Goal: Transaction & Acquisition: Purchase product/service

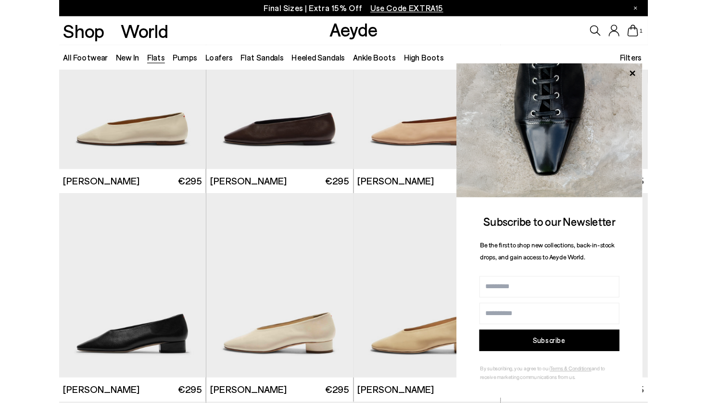
scroll to position [1759, 0]
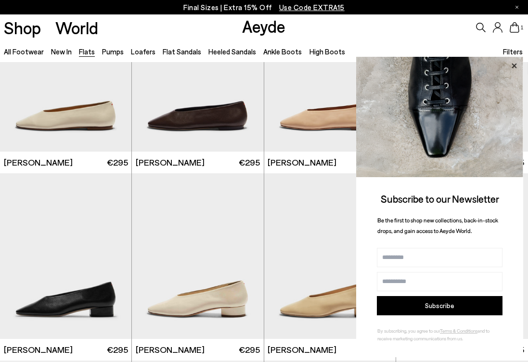
click at [511, 63] on icon at bounding box center [513, 66] width 13 height 13
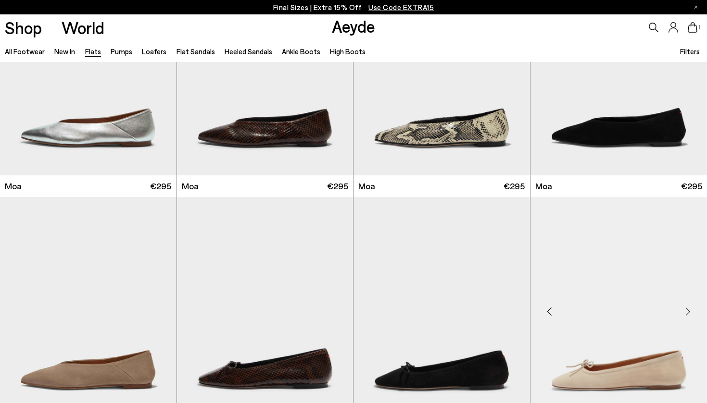
scroll to position [1566, 0]
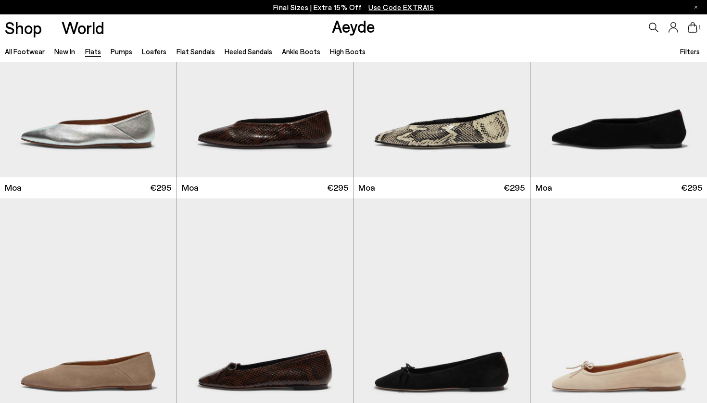
click at [409, 9] on span "Use Code EXTRA15" at bounding box center [400, 7] width 65 height 9
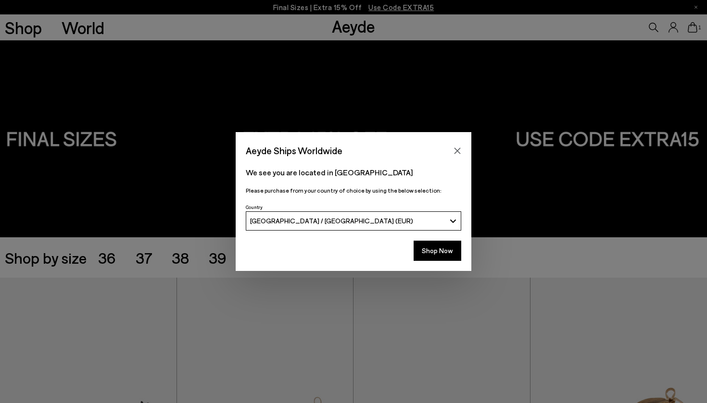
click at [459, 153] on icon "Close" at bounding box center [457, 151] width 6 height 6
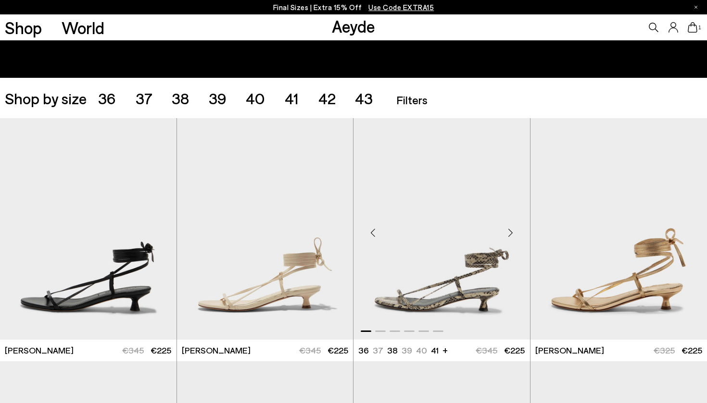
scroll to position [162, 0]
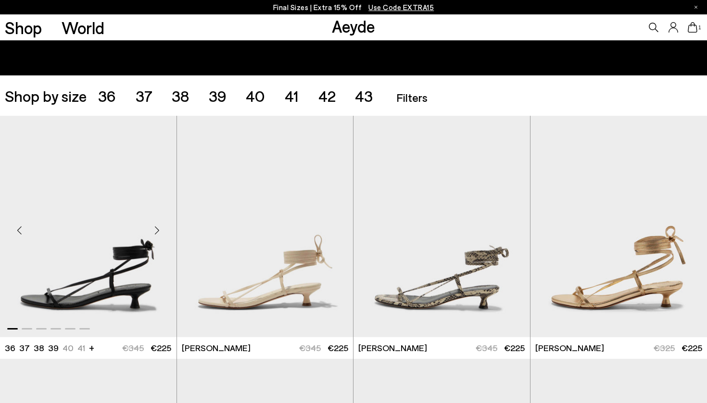
click at [152, 236] on div "Next slide" at bounding box center [157, 230] width 29 height 29
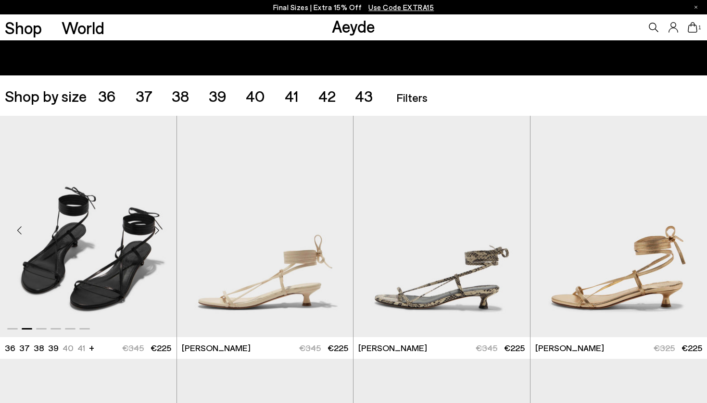
click at [152, 236] on div "Next slide" at bounding box center [157, 230] width 29 height 29
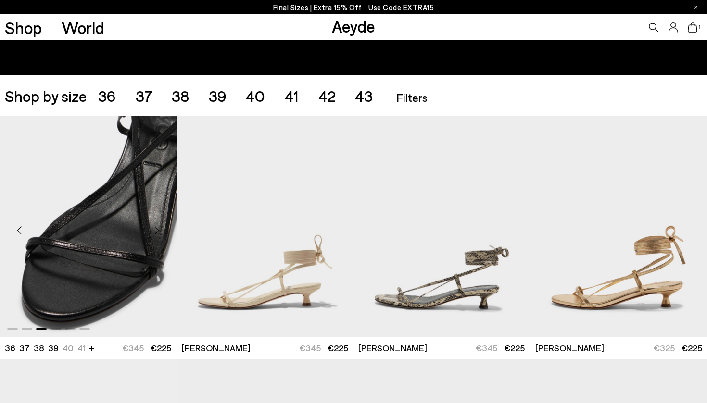
click at [153, 235] on div "Next slide" at bounding box center [157, 230] width 29 height 29
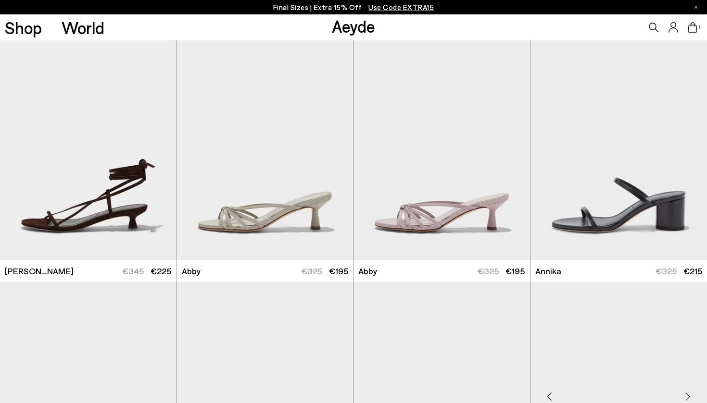
scroll to position [482, 0]
click at [155, 153] on div "Next slide" at bounding box center [157, 153] width 29 height 29
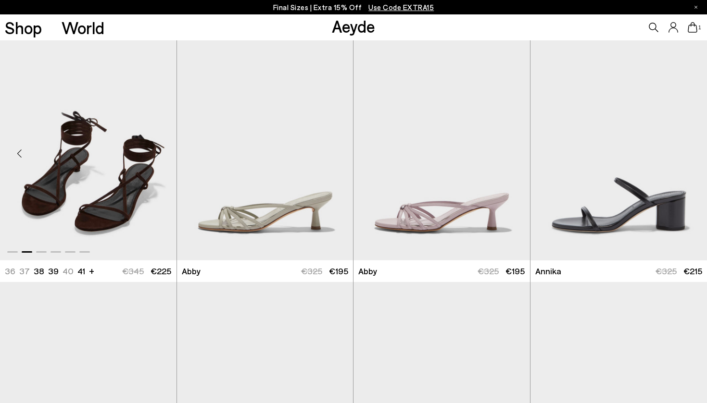
click at [155, 154] on div "Next slide" at bounding box center [157, 153] width 29 height 29
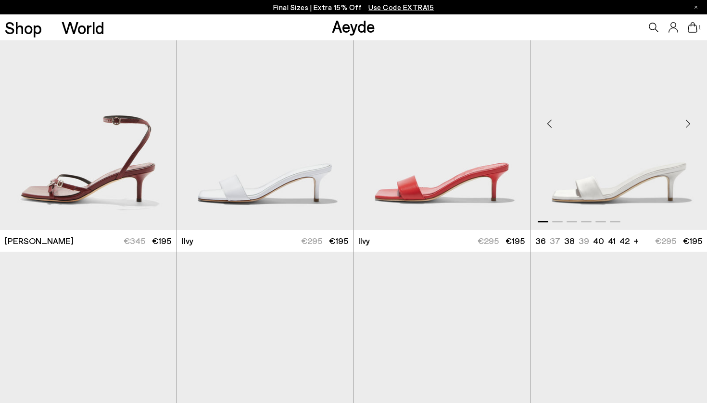
scroll to position [1243, 0]
click at [684, 126] on div "Next slide" at bounding box center [687, 123] width 29 height 29
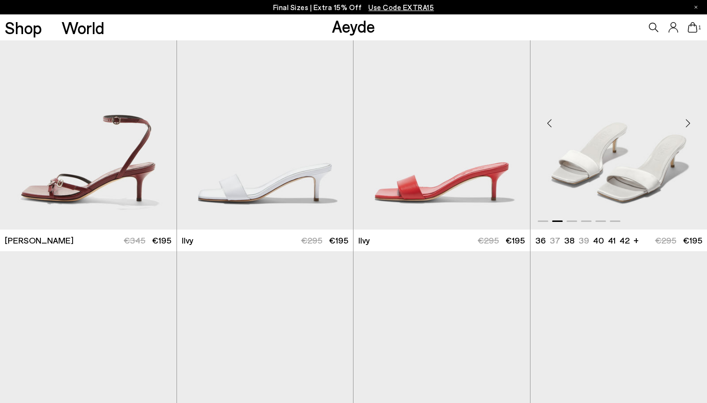
click at [684, 126] on div "Next slide" at bounding box center [687, 123] width 29 height 29
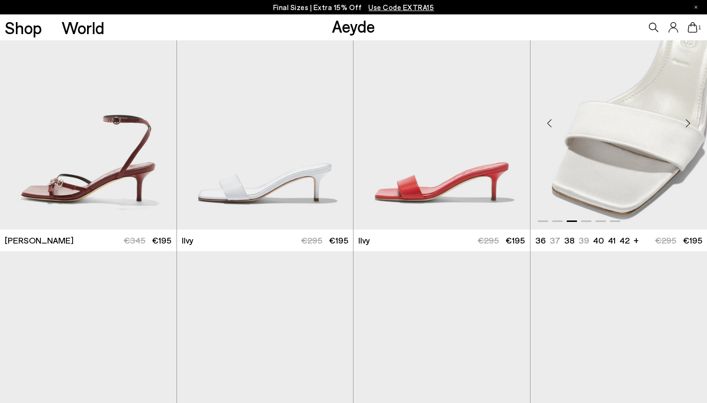
click at [684, 126] on div "Next slide" at bounding box center [687, 123] width 29 height 29
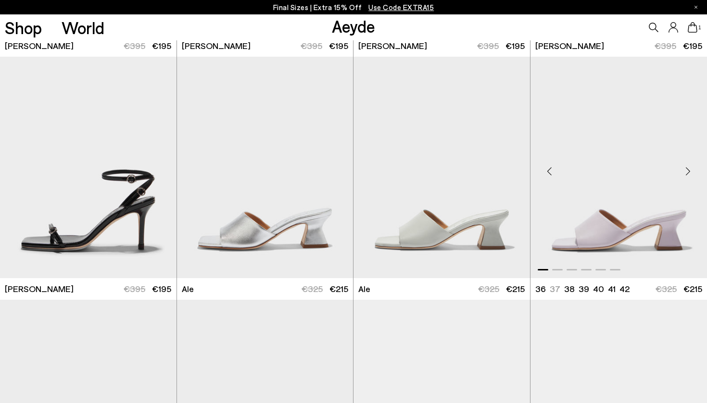
scroll to position [1938, 0]
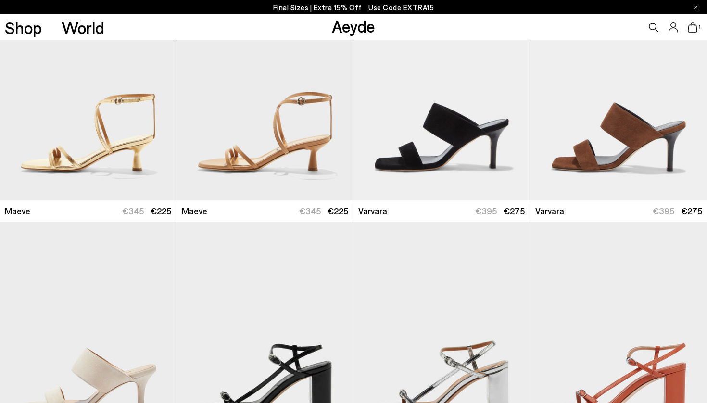
scroll to position [2222, 0]
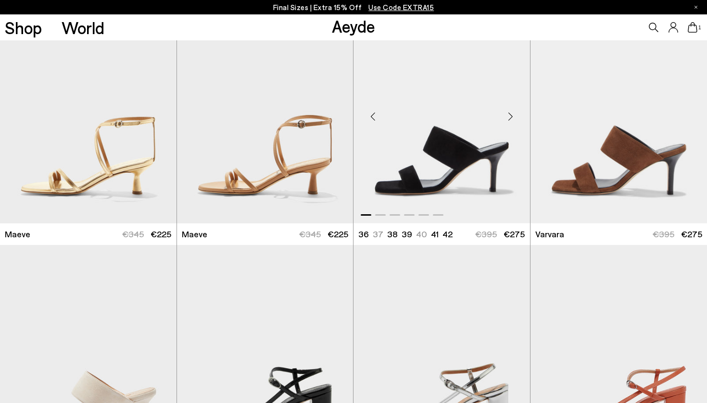
click at [511, 122] on div "Next slide" at bounding box center [510, 116] width 29 height 29
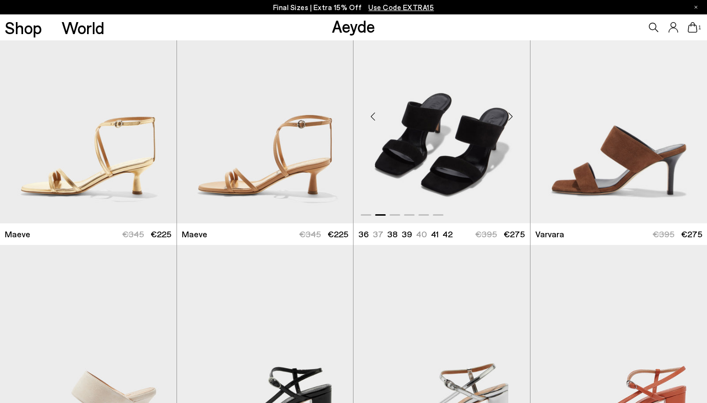
click at [511, 122] on div "Next slide" at bounding box center [510, 116] width 29 height 29
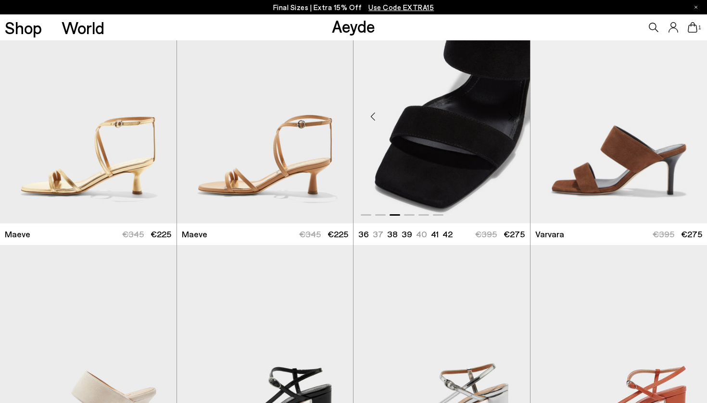
click at [511, 122] on div "Next slide" at bounding box center [510, 116] width 29 height 29
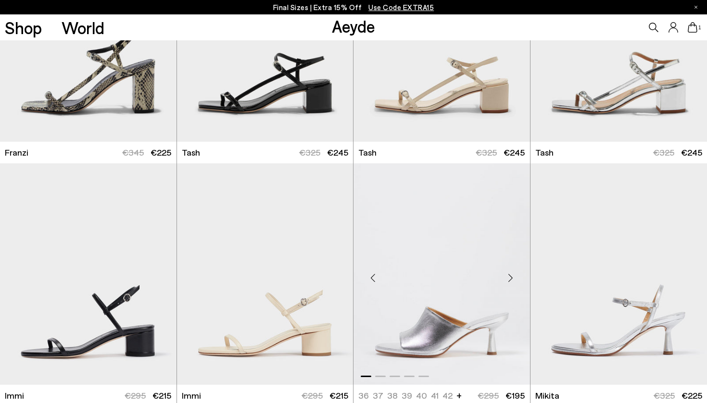
scroll to position [2916, 0]
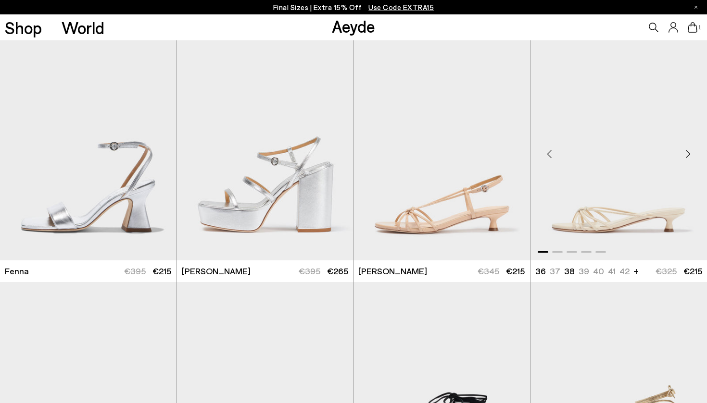
scroll to position [3641, 0]
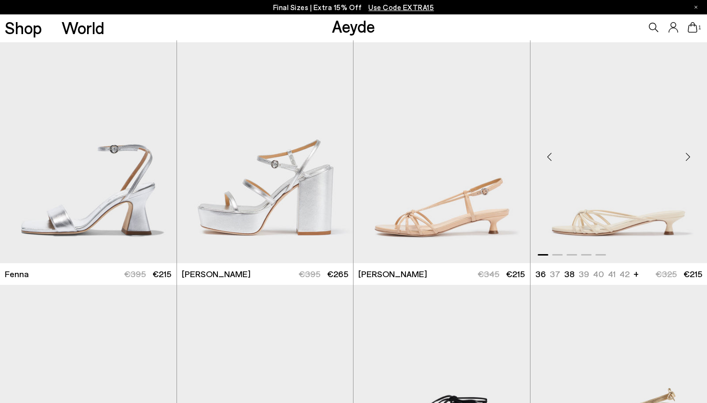
click at [689, 152] on div "Next slide" at bounding box center [687, 156] width 29 height 29
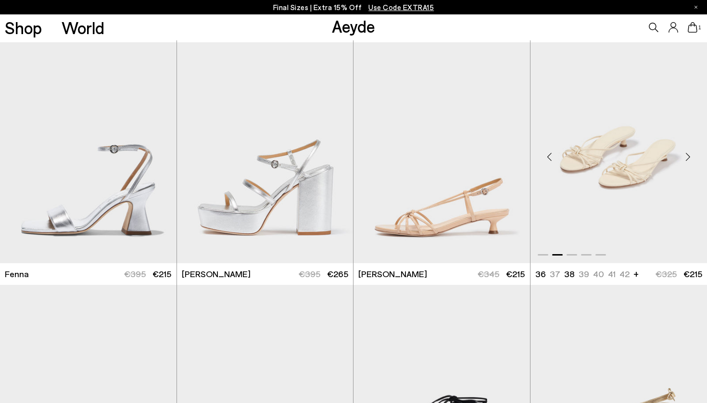
click at [689, 152] on div "Next slide" at bounding box center [687, 156] width 29 height 29
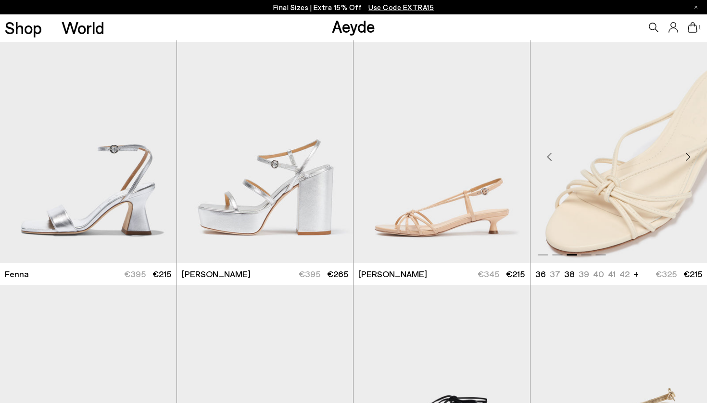
click at [689, 152] on div "Next slide" at bounding box center [687, 156] width 29 height 29
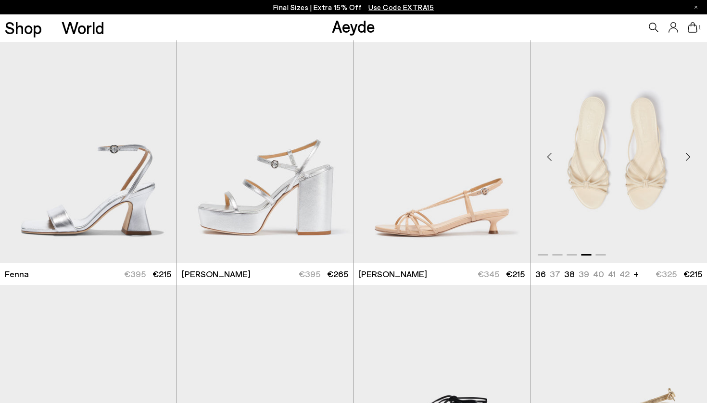
click at [689, 152] on div "Next slide" at bounding box center [687, 156] width 29 height 29
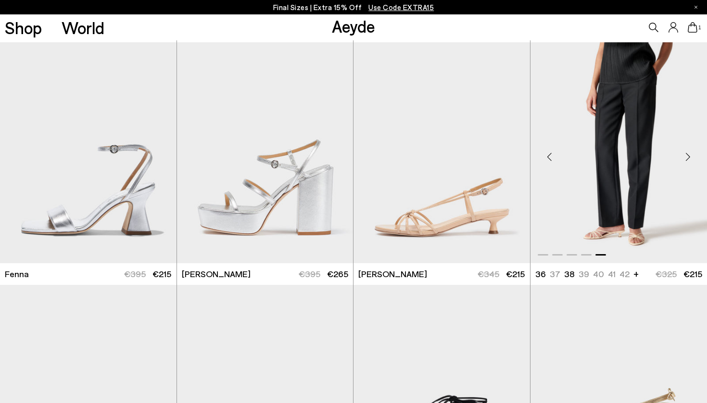
click at [689, 152] on div "Next slide" at bounding box center [687, 156] width 29 height 29
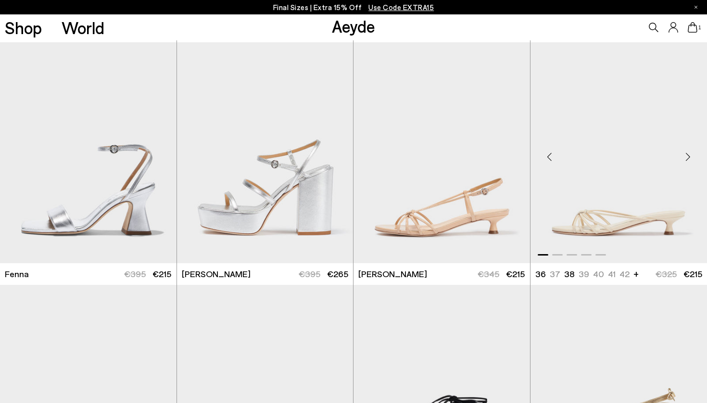
click at [547, 158] on div "Previous slide" at bounding box center [549, 156] width 29 height 29
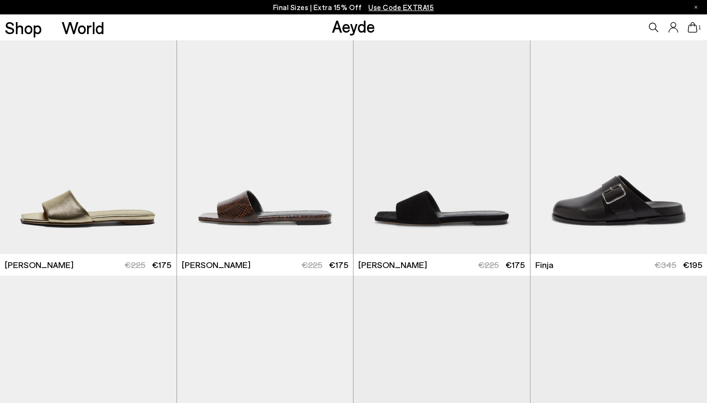
scroll to position [4623, 0]
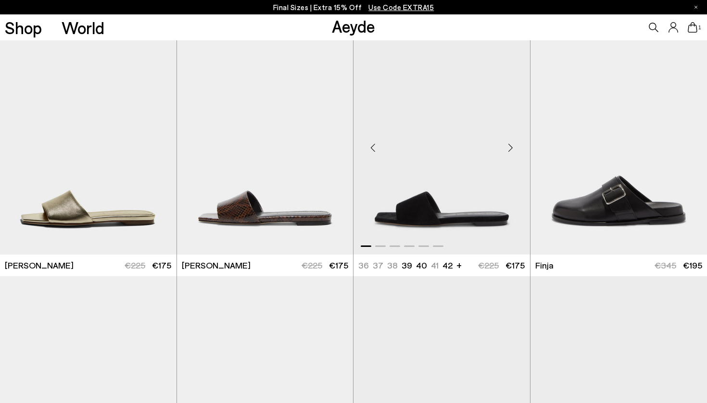
click at [514, 146] on div "Next slide" at bounding box center [510, 147] width 29 height 29
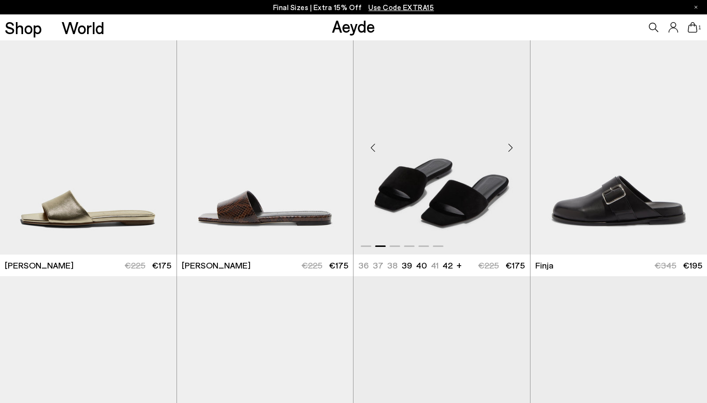
click at [513, 146] on div "Next slide" at bounding box center [510, 147] width 29 height 29
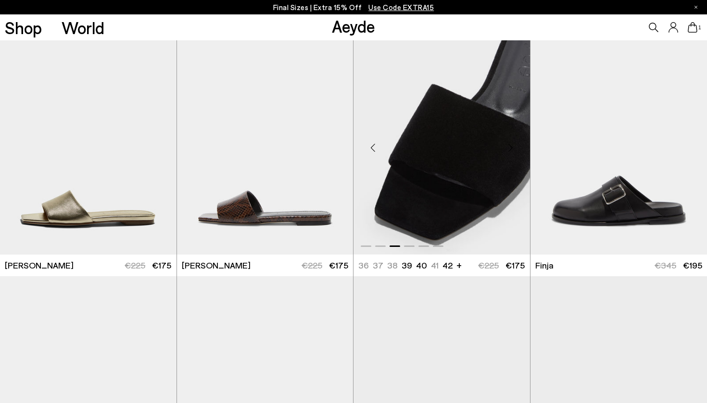
click at [513, 146] on div "Next slide" at bounding box center [510, 147] width 29 height 29
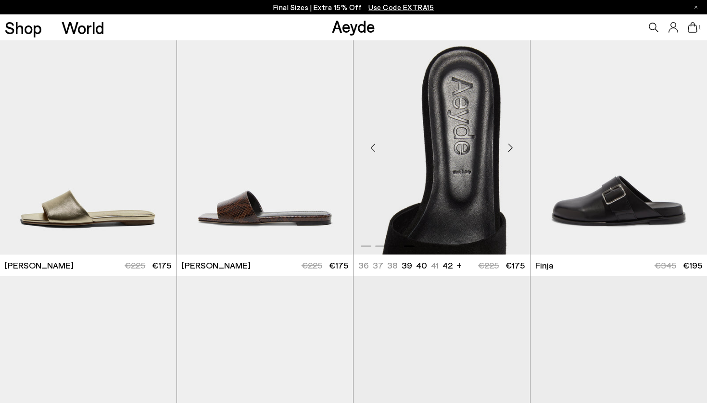
click at [513, 146] on div "Next slide" at bounding box center [510, 147] width 29 height 29
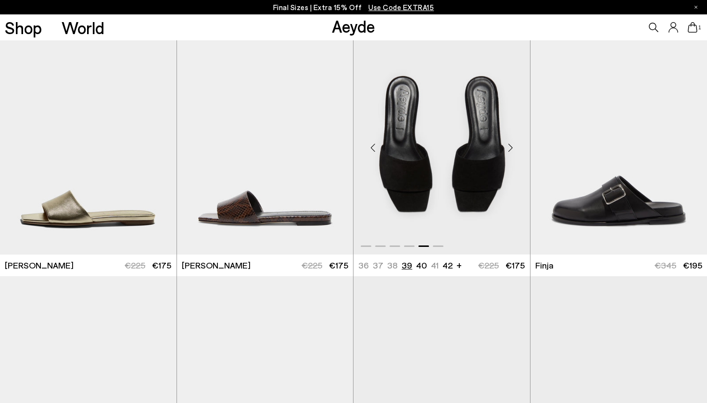
click at [406, 265] on li "39" at bounding box center [407, 266] width 11 height 12
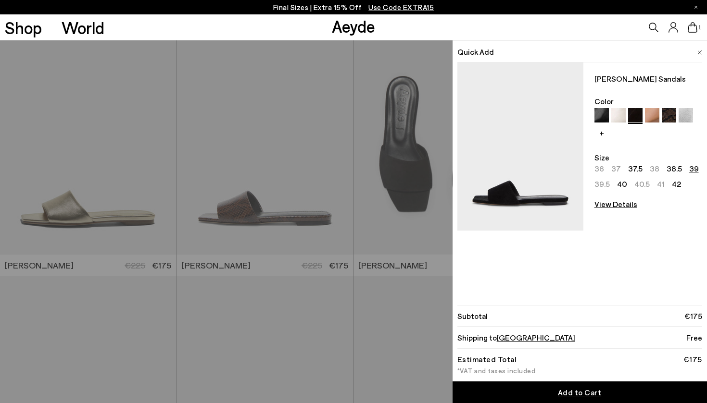
click at [700, 52] on img at bounding box center [699, 52] width 5 height 4
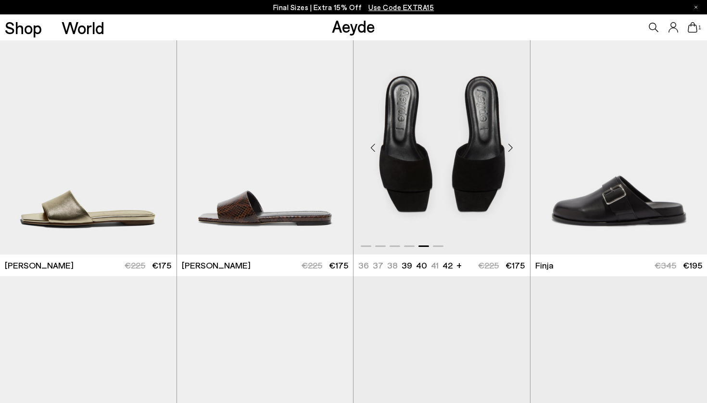
click at [512, 150] on div "Next slide" at bounding box center [510, 147] width 29 height 29
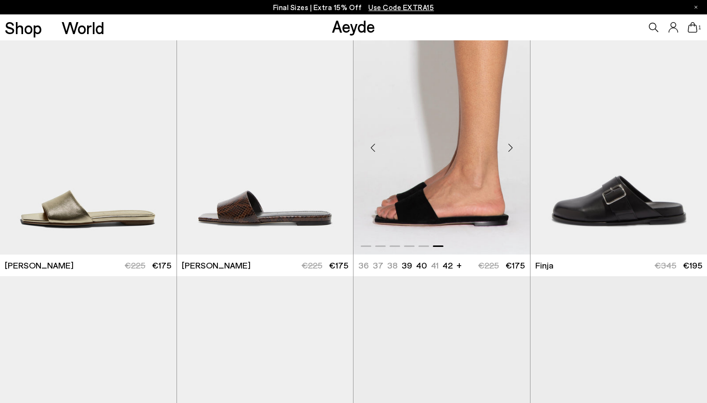
click at [512, 150] on div "Next slide" at bounding box center [510, 147] width 29 height 29
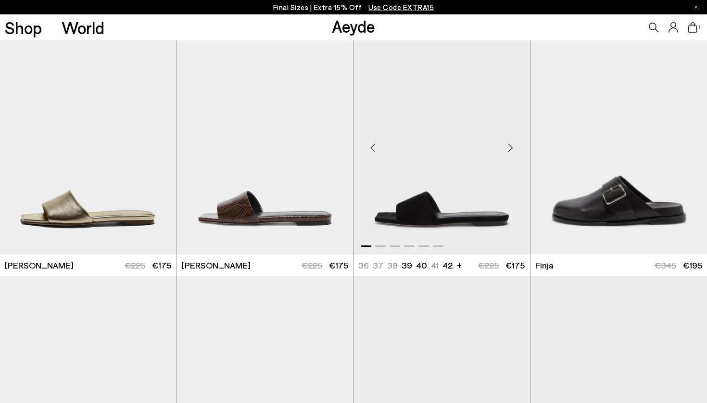
click at [512, 150] on div "Next slide" at bounding box center [510, 147] width 29 height 29
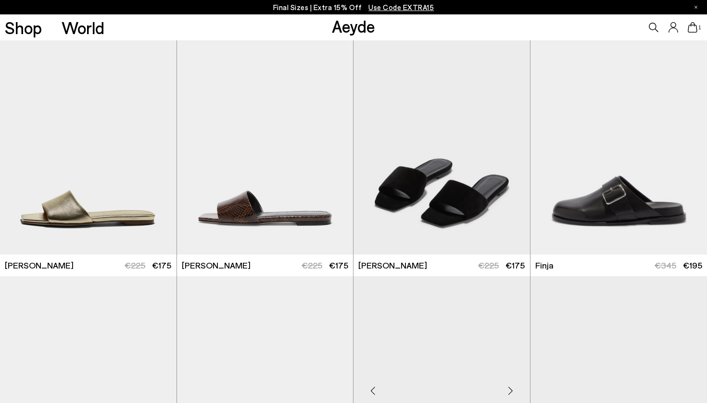
scroll to position [4668, 0]
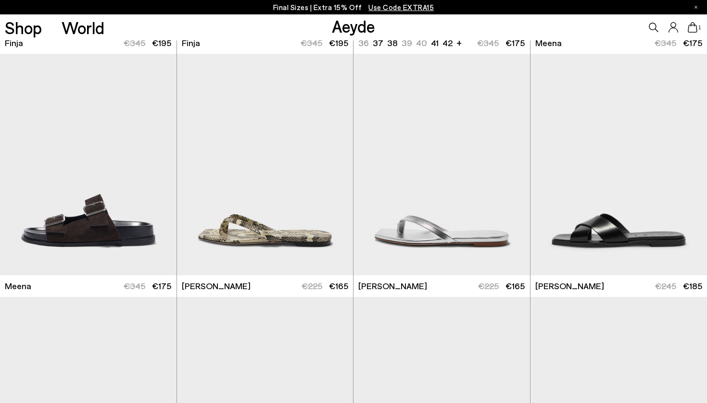
scroll to position [5093, 0]
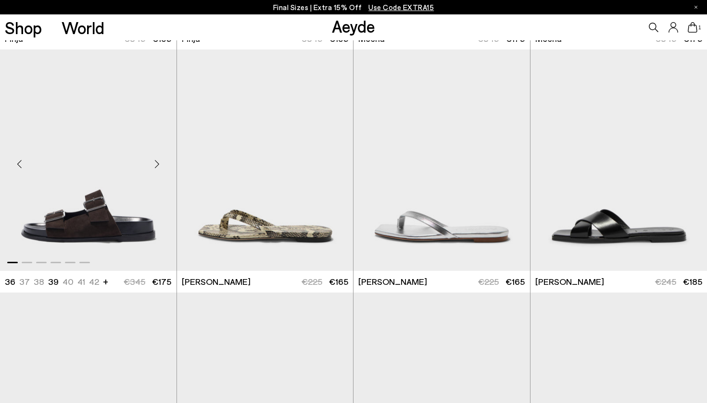
click at [153, 165] on div "Next slide" at bounding box center [157, 164] width 29 height 29
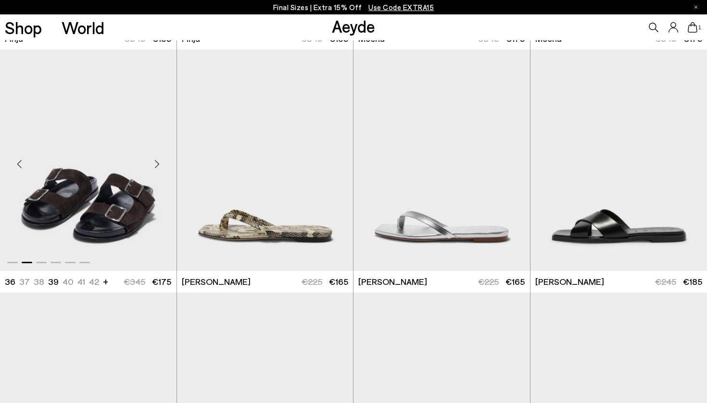
click at [153, 165] on div "Next slide" at bounding box center [157, 164] width 29 height 29
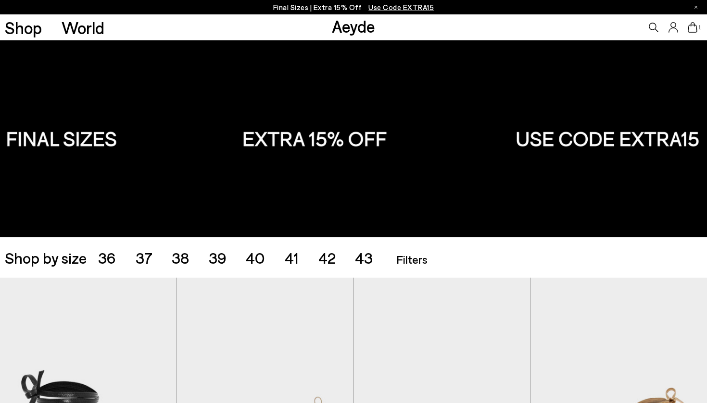
scroll to position [0, 0]
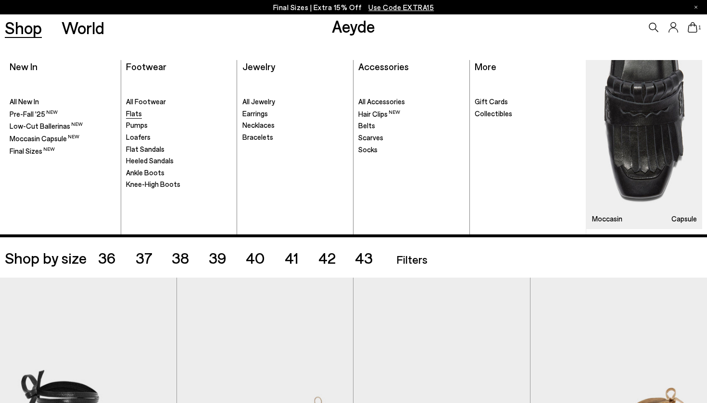
click at [136, 115] on span "Flats" at bounding box center [134, 113] width 16 height 9
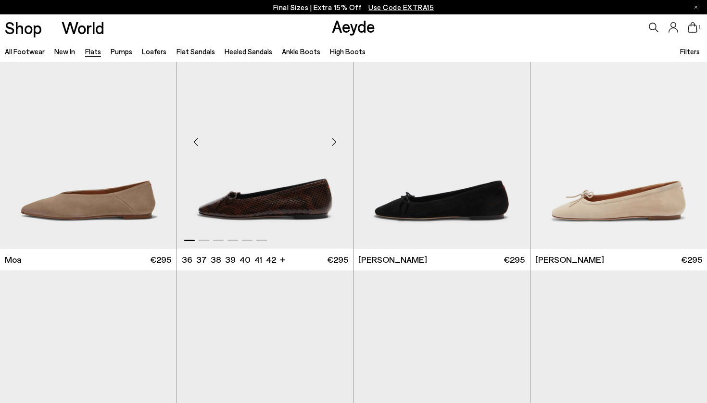
scroll to position [1674, 0]
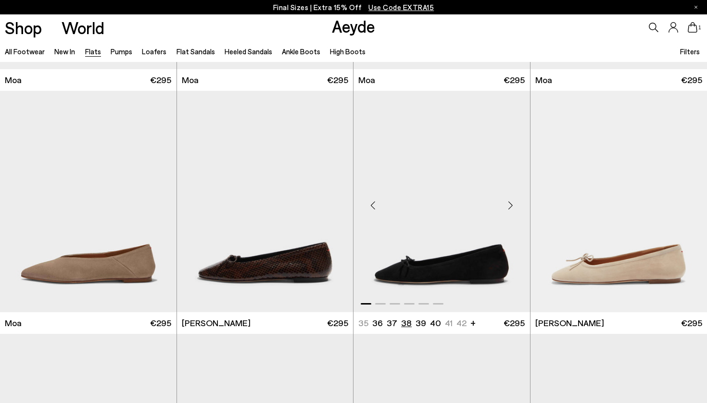
click at [403, 322] on li "38" at bounding box center [406, 323] width 11 height 12
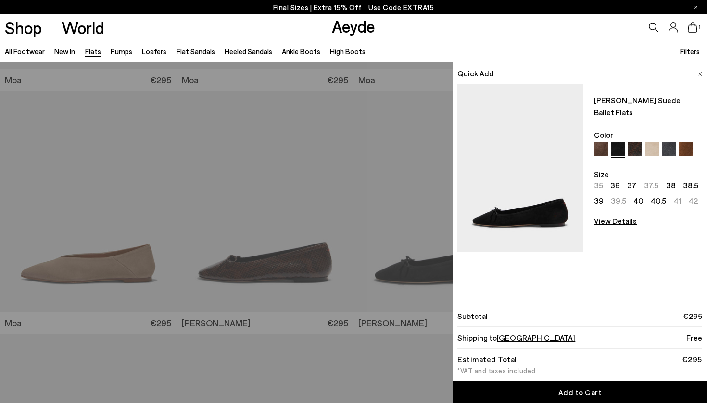
click at [546, 145] on img at bounding box center [520, 168] width 126 height 168
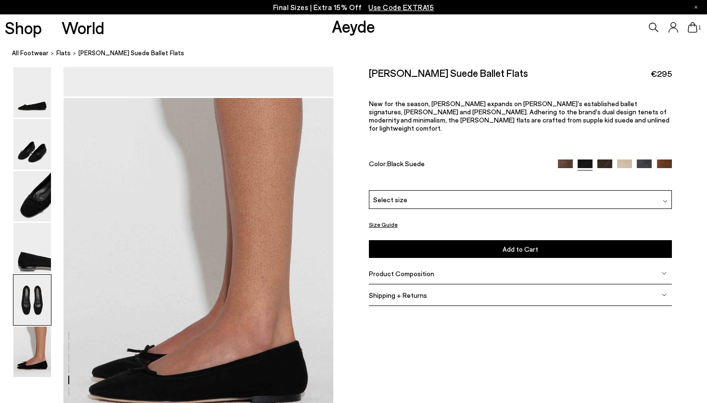
scroll to position [1883, 0]
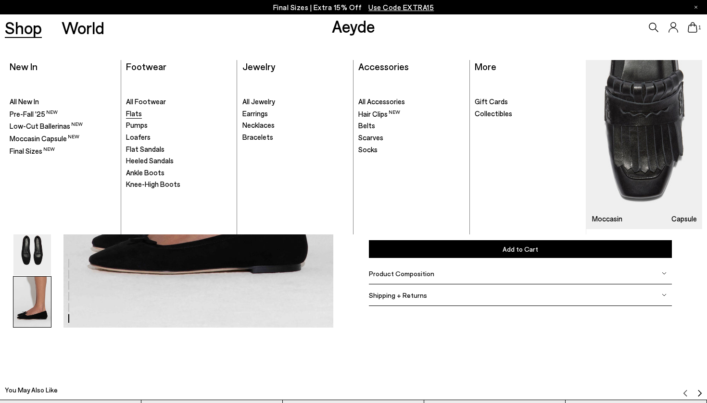
click at [133, 114] on span "Flats" at bounding box center [134, 113] width 16 height 9
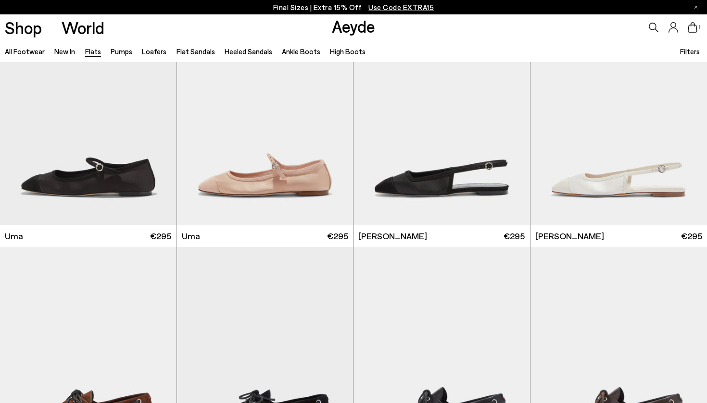
scroll to position [4146, 0]
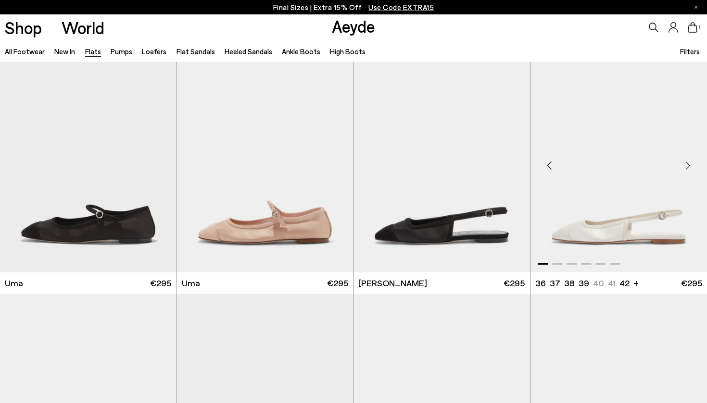
click at [690, 163] on div "Next slide" at bounding box center [687, 165] width 29 height 29
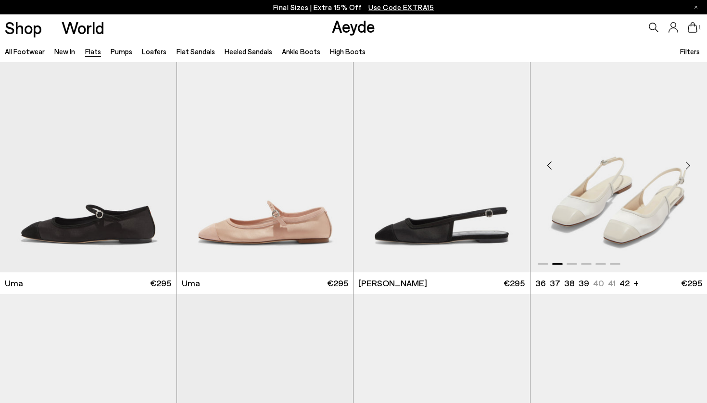
click at [690, 164] on div "Next slide" at bounding box center [687, 165] width 29 height 29
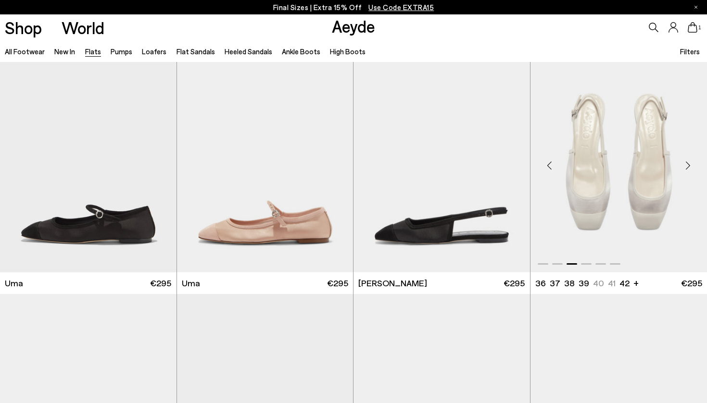
click at [690, 165] on div "Next slide" at bounding box center [687, 165] width 29 height 29
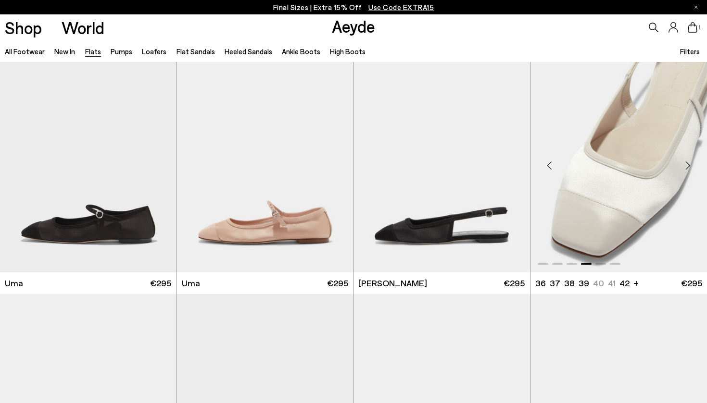
click at [689, 166] on div "Next slide" at bounding box center [687, 165] width 29 height 29
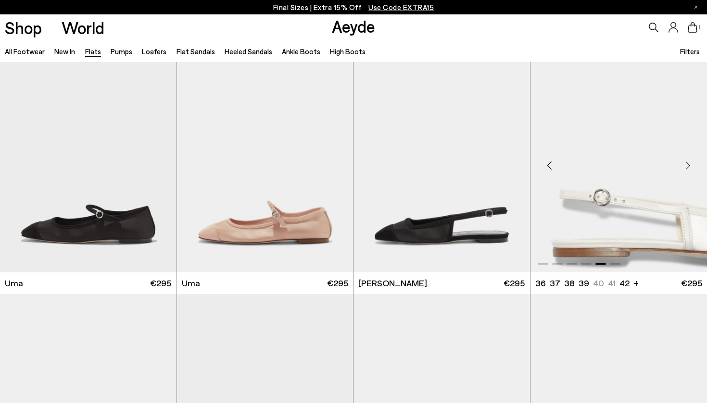
click at [689, 167] on div "Next slide" at bounding box center [687, 165] width 29 height 29
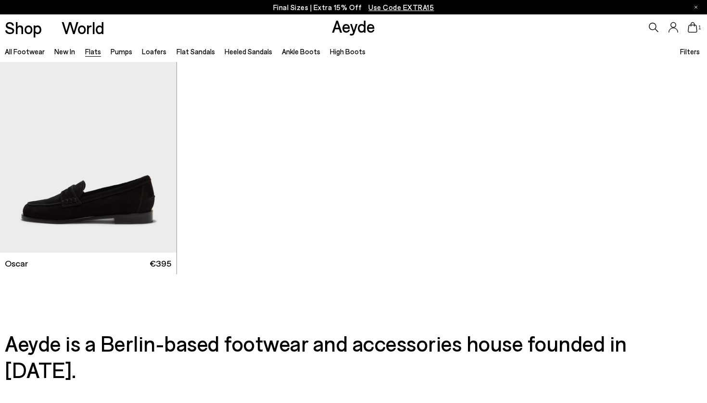
scroll to position [5152, 0]
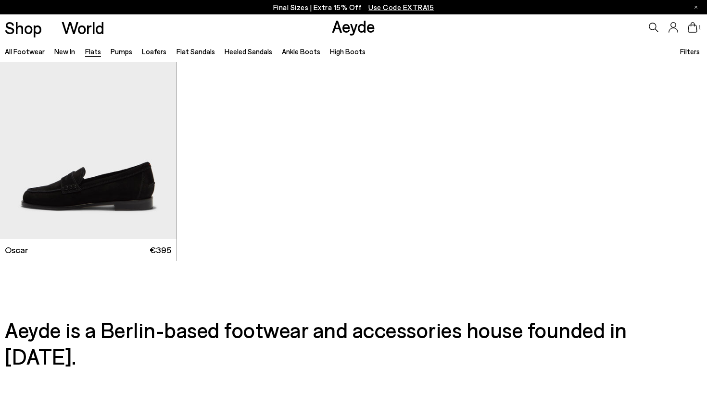
click at [695, 28] on icon at bounding box center [693, 27] width 10 height 11
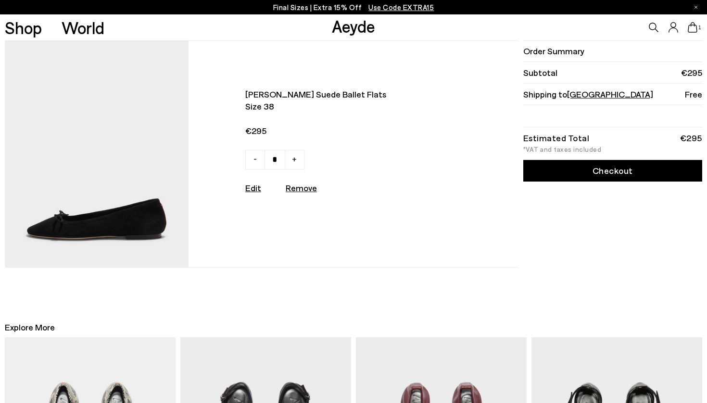
click at [389, 8] on span "Use Code EXTRA15" at bounding box center [400, 7] width 65 height 9
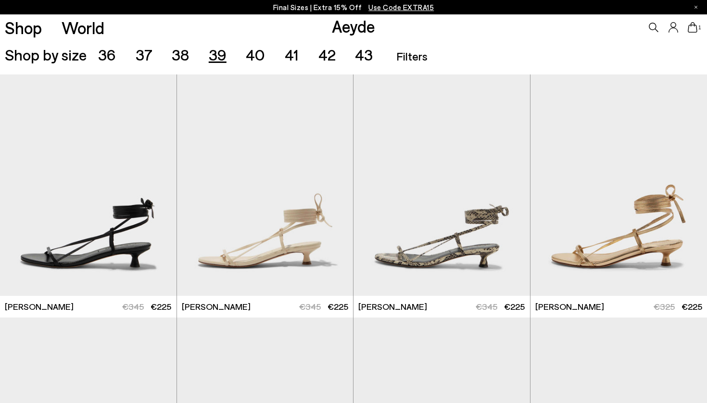
click at [219, 51] on span "39" at bounding box center [218, 54] width 18 height 18
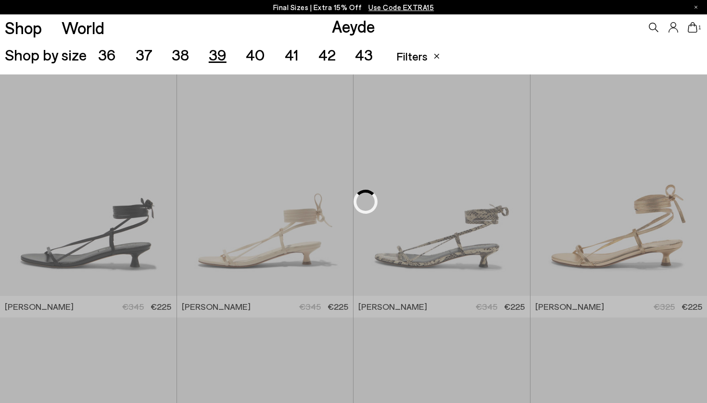
scroll to position [197, 0]
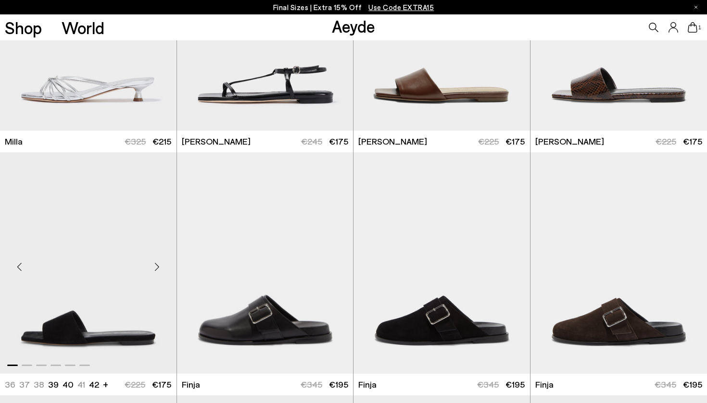
scroll to position [2623, 0]
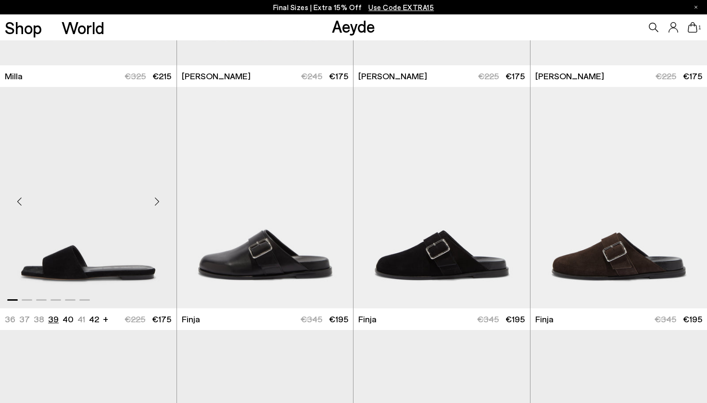
click at [53, 321] on li "39" at bounding box center [53, 320] width 11 height 12
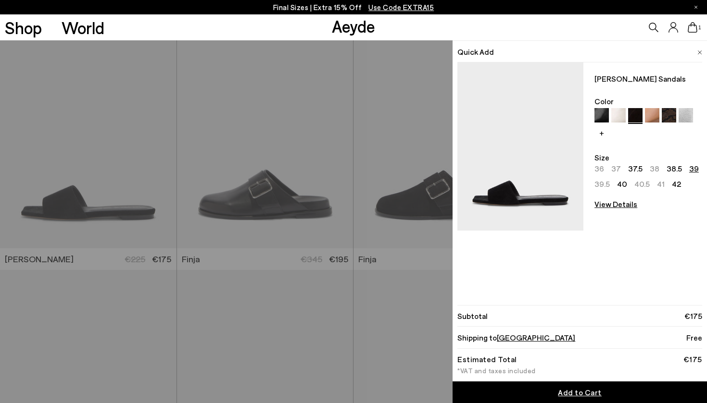
scroll to position [2640, 0]
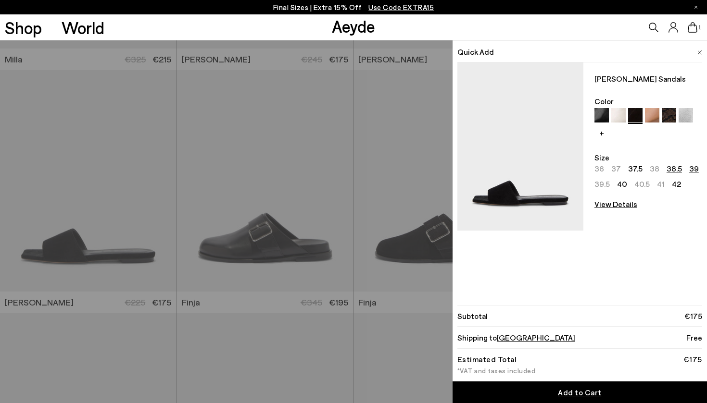
click at [673, 169] on link "38.5" at bounding box center [674, 168] width 15 height 9
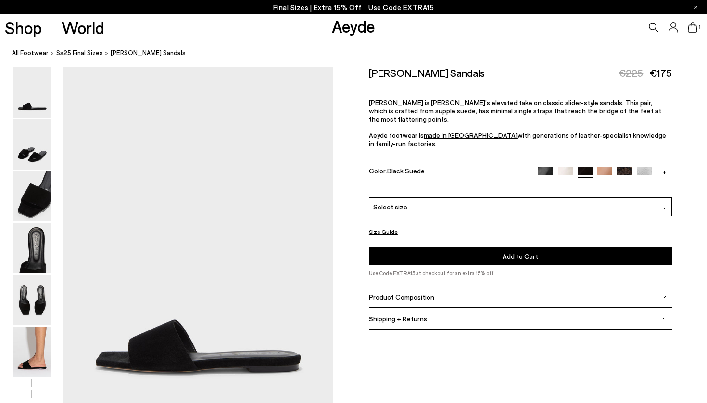
click at [635, 198] on div "Select size" at bounding box center [520, 207] width 303 height 19
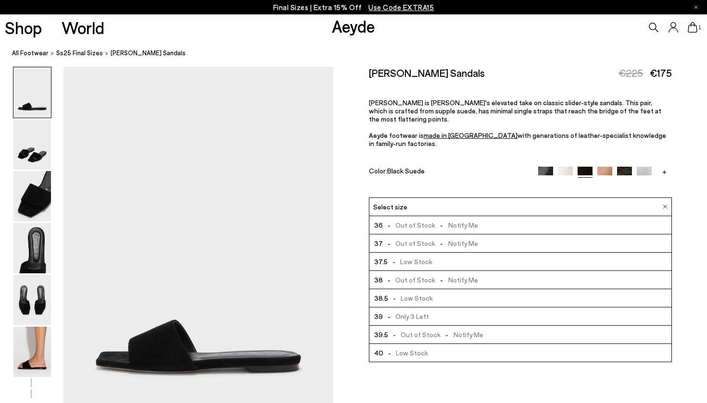
click at [418, 292] on span "- Low Stock" at bounding box center [410, 298] width 45 height 12
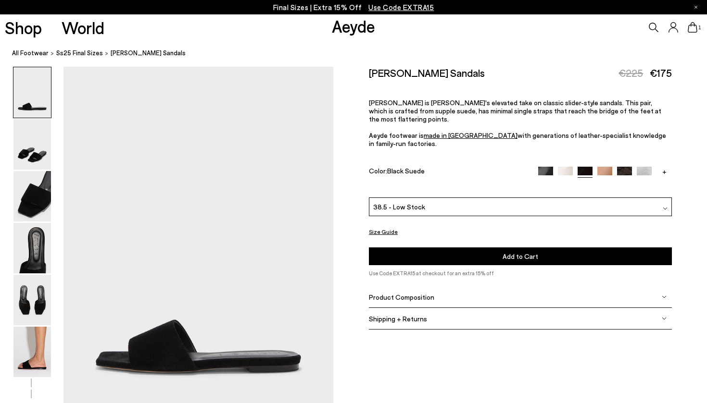
click at [450, 248] on button "Add to Cart Select a Size First" at bounding box center [520, 257] width 303 height 18
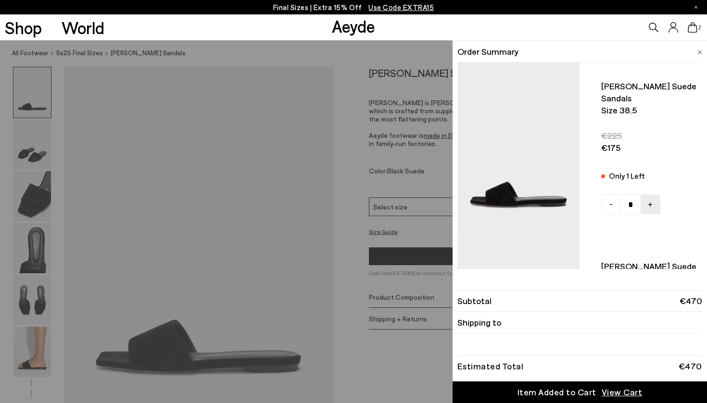
click at [622, 389] on span "View Cart" at bounding box center [622, 393] width 41 height 12
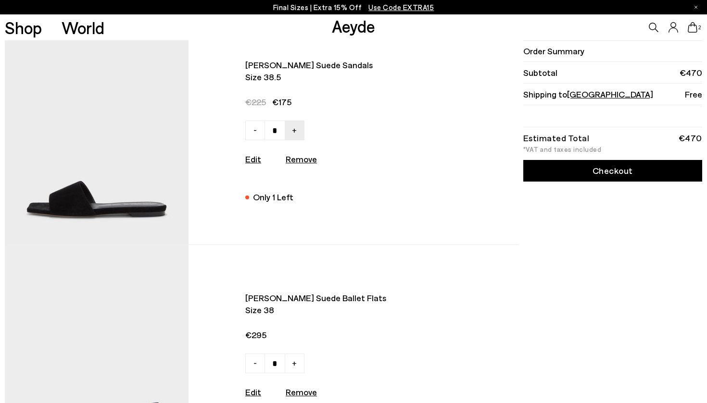
scroll to position [21, 0]
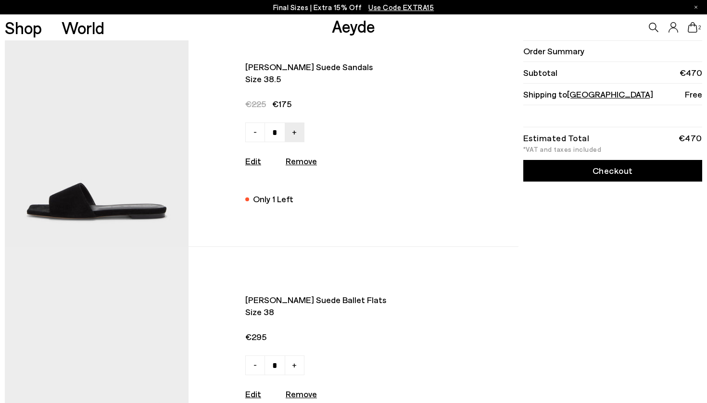
click at [307, 164] on u "Remove" at bounding box center [301, 161] width 31 height 11
type input "*"
